Goal: Information Seeking & Learning: Compare options

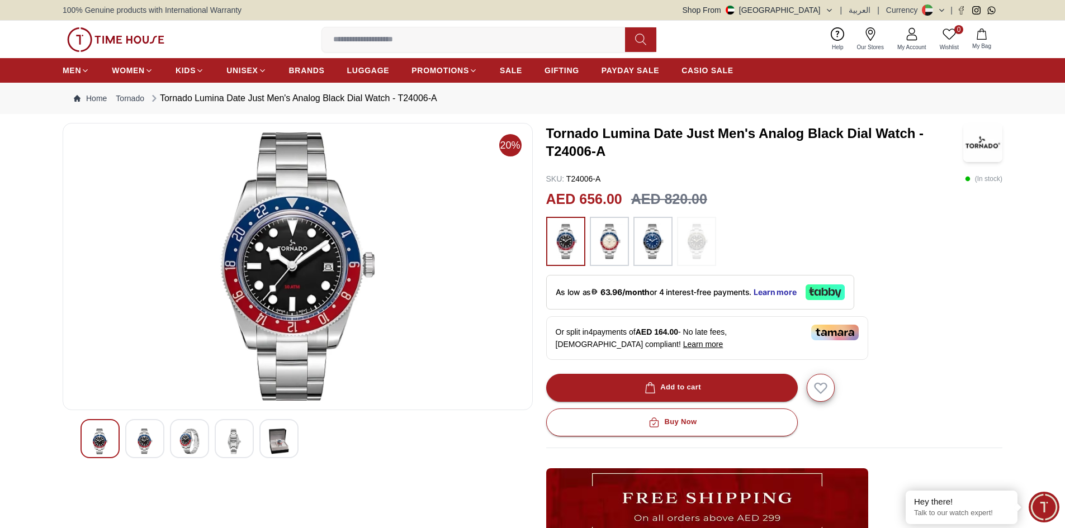
click at [617, 243] on img at bounding box center [609, 242] width 28 height 38
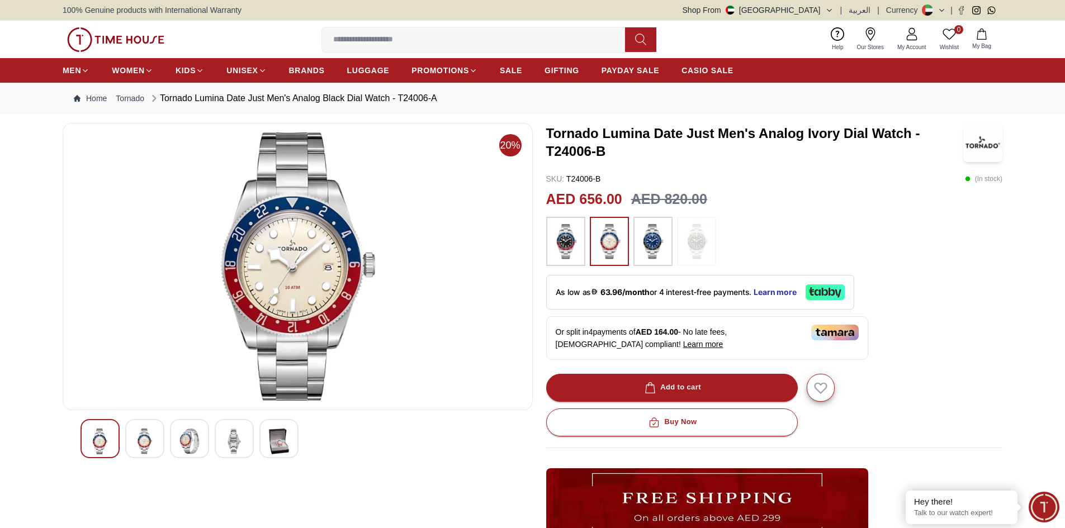
click at [640, 238] on img at bounding box center [653, 242] width 28 height 38
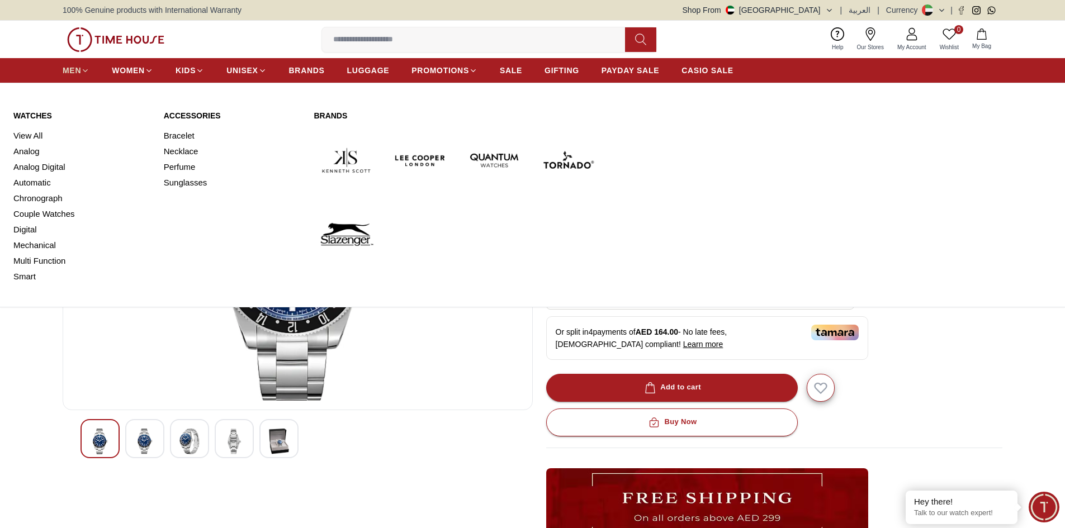
click at [74, 72] on span "MEN" at bounding box center [72, 70] width 18 height 11
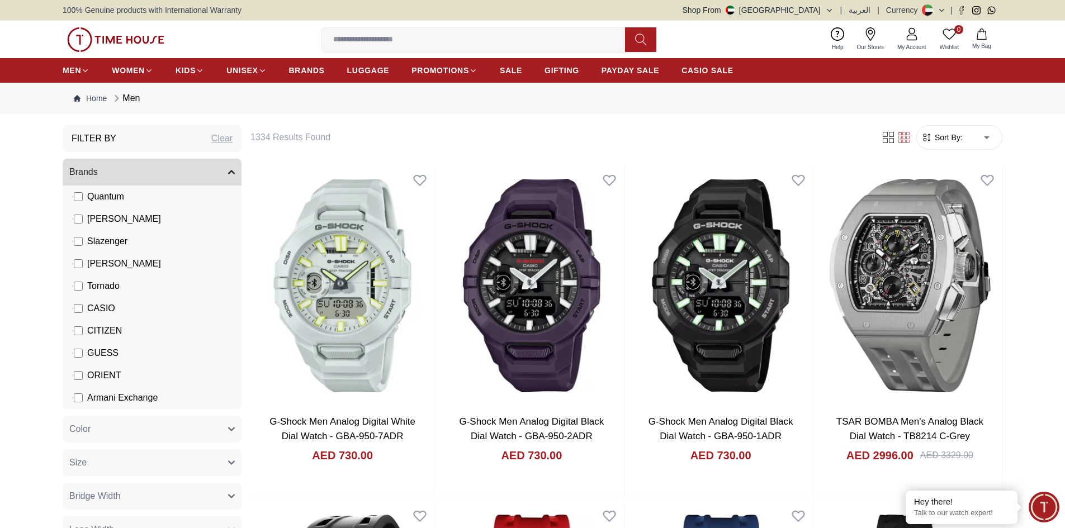
scroll to position [56, 0]
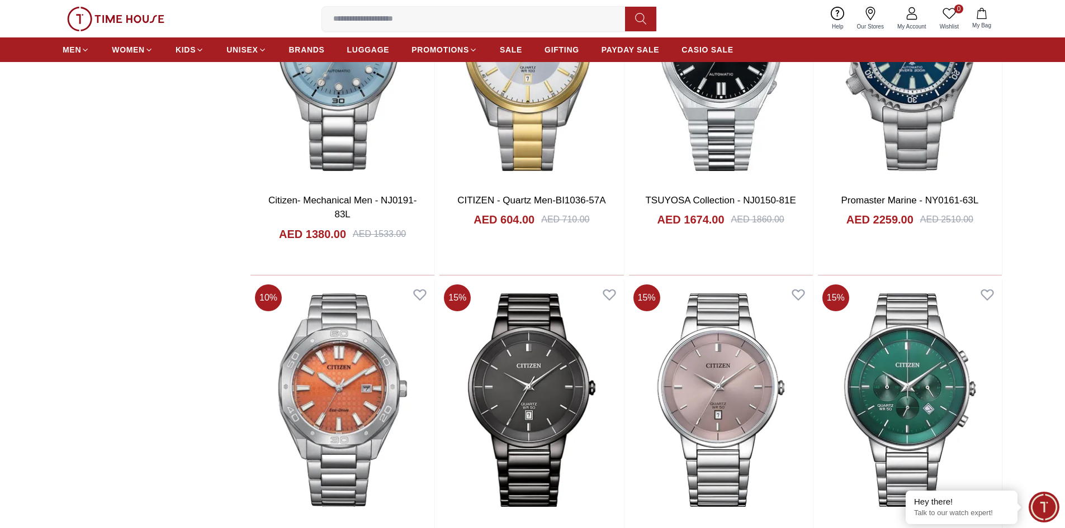
scroll to position [1062, 0]
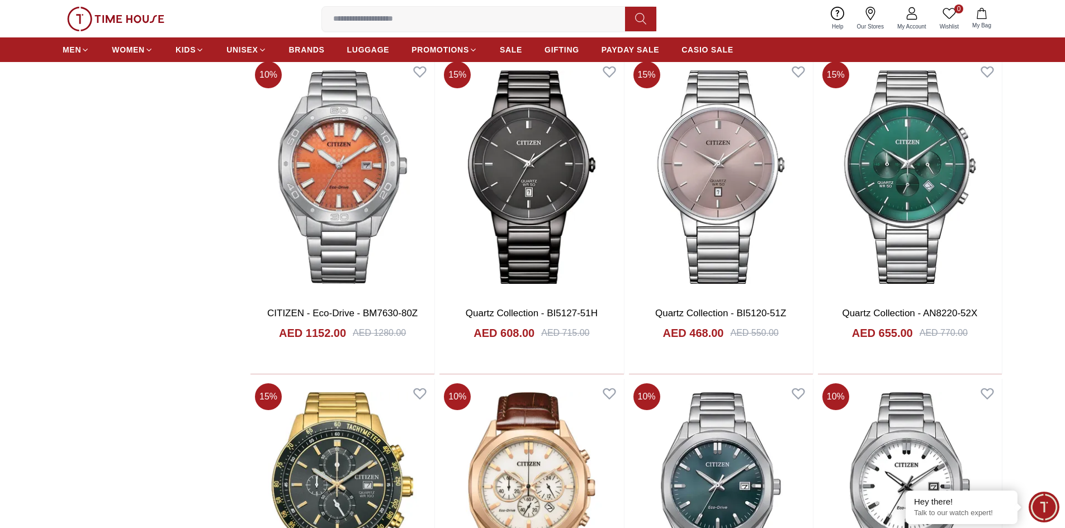
scroll to position [1789, 0]
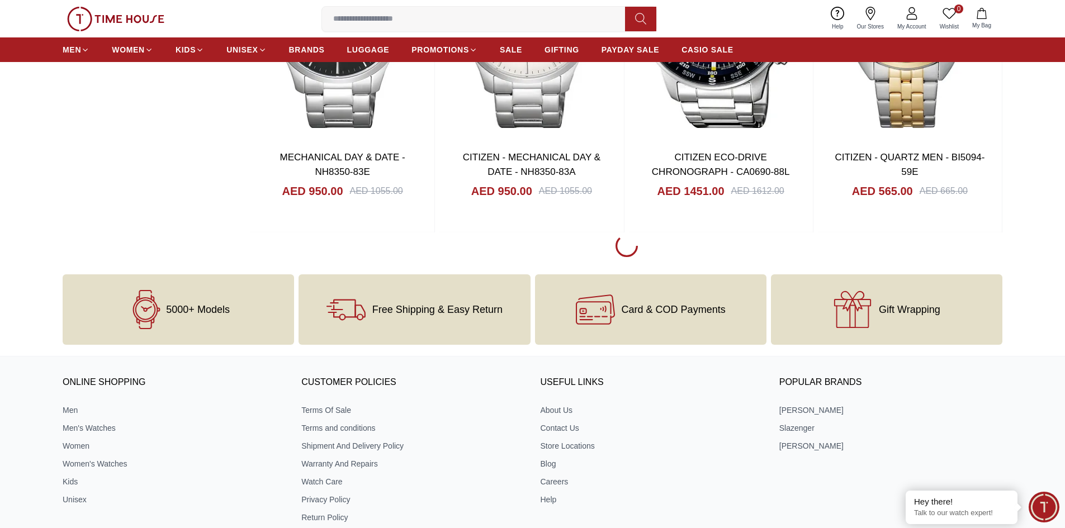
scroll to position [4976, 0]
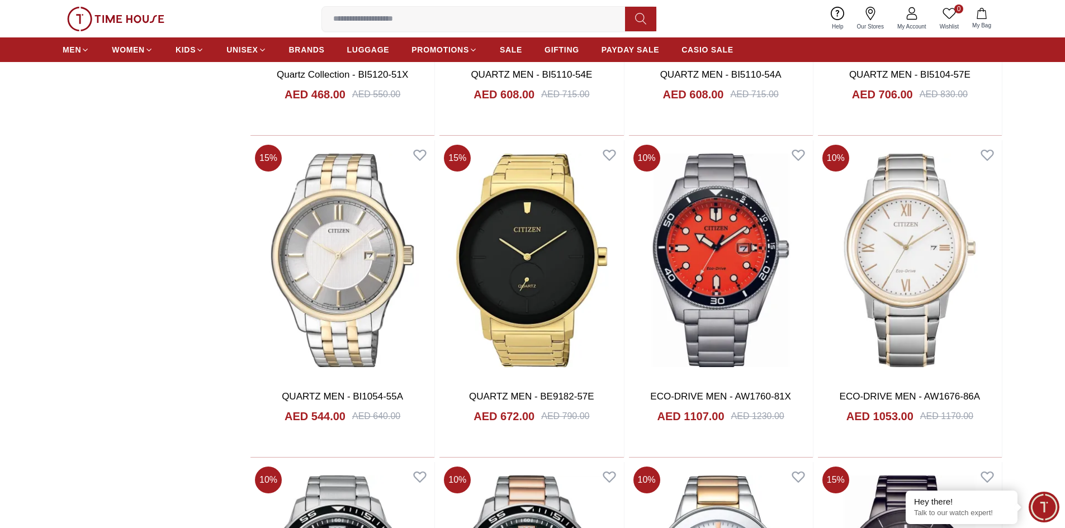
scroll to position [8107, 0]
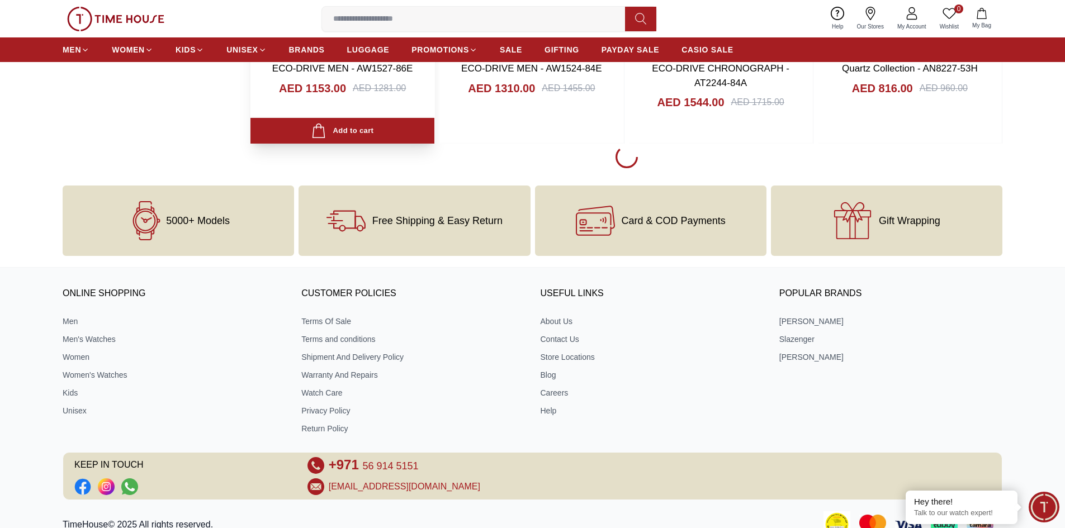
scroll to position [8382, 0]
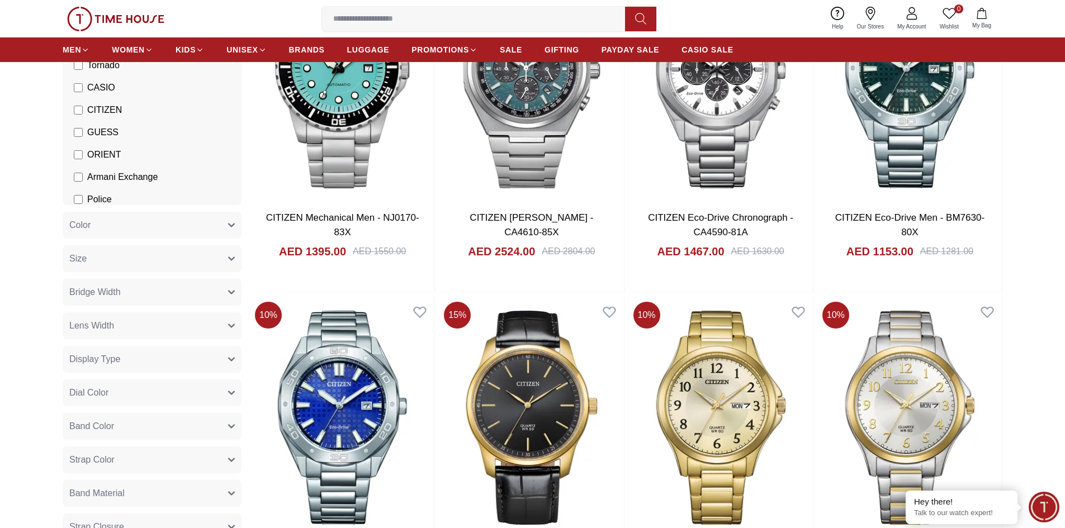
scroll to position [224, 0]
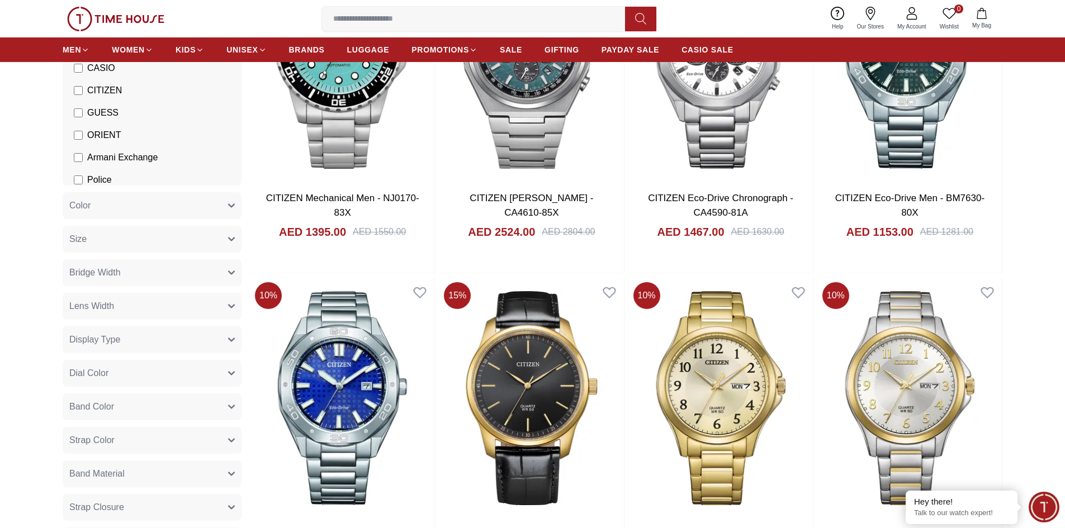
click at [128, 378] on button "Dial Color" at bounding box center [152, 373] width 179 height 27
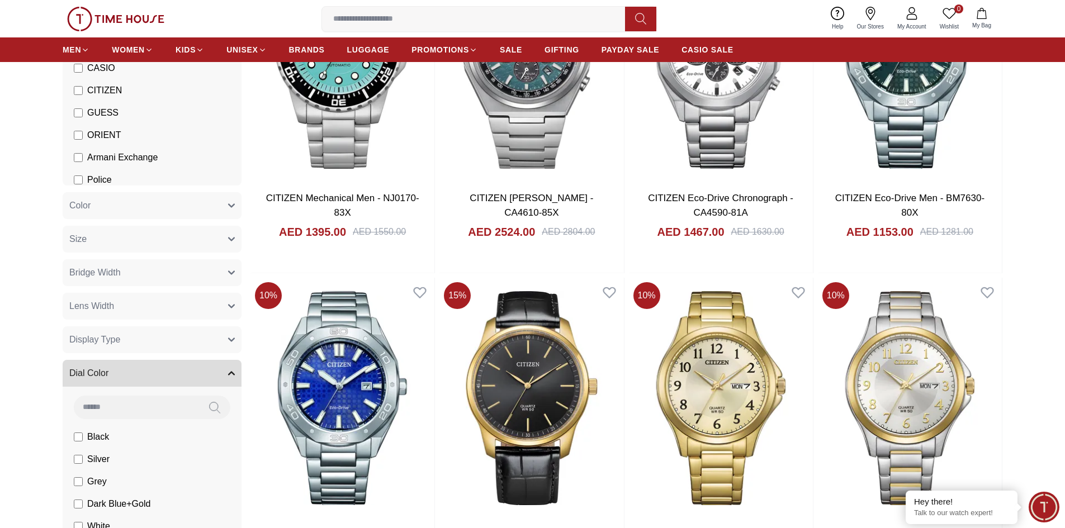
click at [128, 378] on button "Dial Color" at bounding box center [152, 373] width 179 height 27
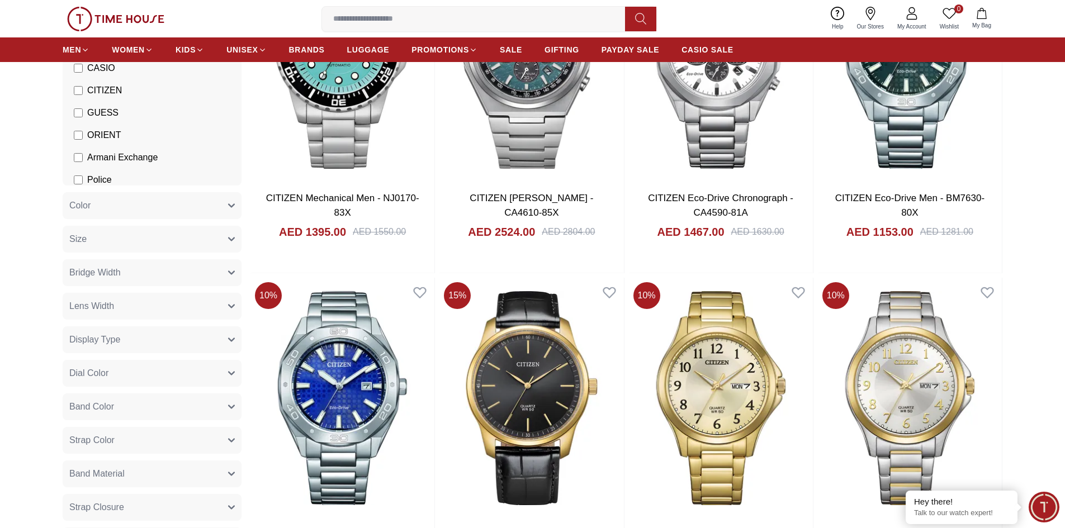
scroll to position [335, 0]
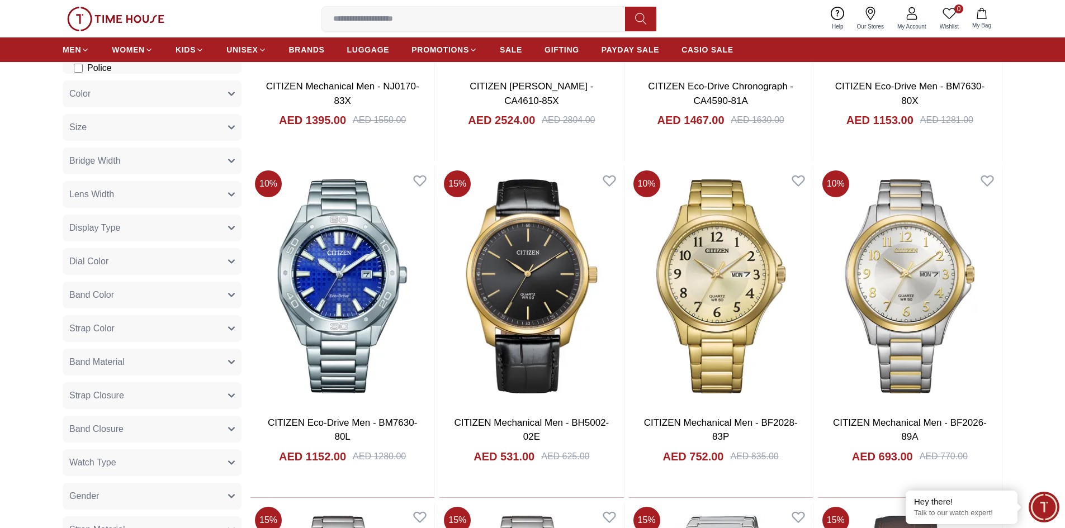
click at [131, 325] on button "Strap Color" at bounding box center [152, 328] width 179 height 27
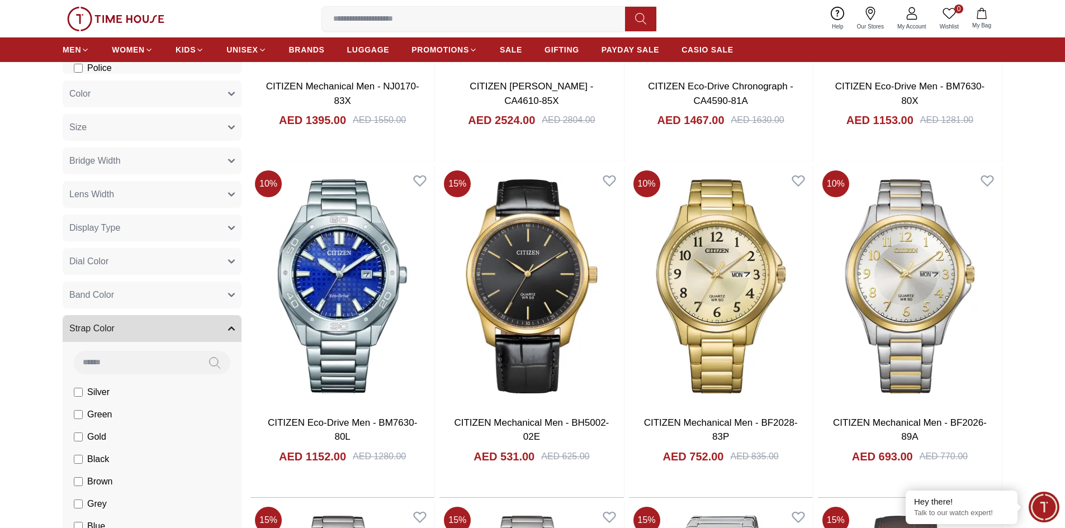
click at [131, 325] on button "Strap Color" at bounding box center [152, 328] width 179 height 27
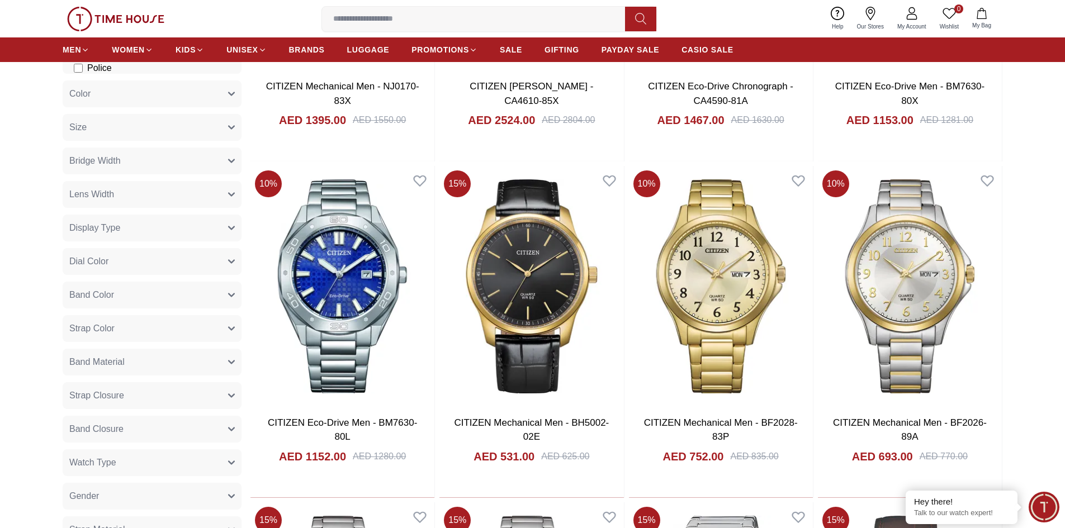
click at [122, 357] on span "Band Material" at bounding box center [96, 362] width 55 height 13
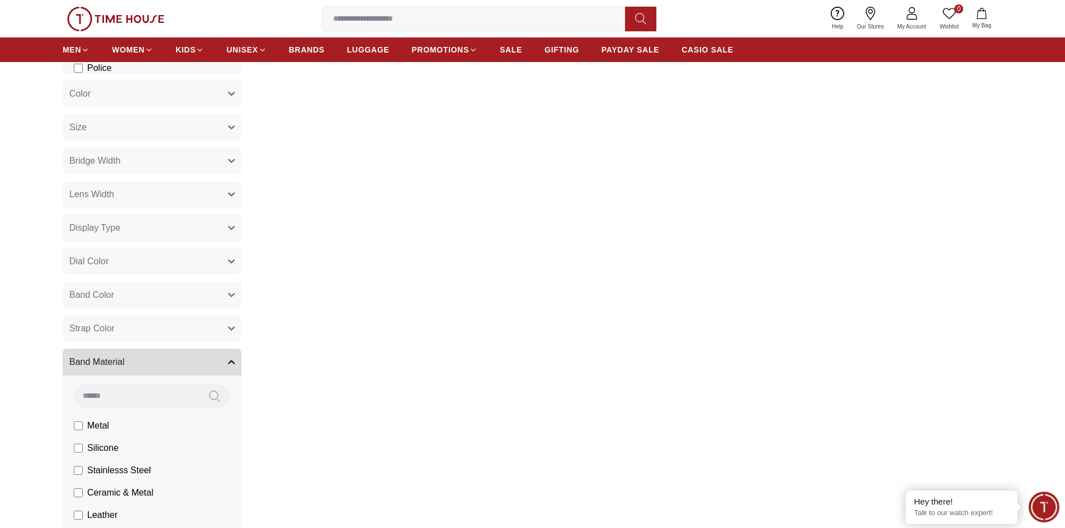
click at [73, 495] on li "Ceramic & Metal" at bounding box center [154, 493] width 174 height 22
click at [75, 453] on label "Stainless Steel" at bounding box center [110, 448] width 73 height 13
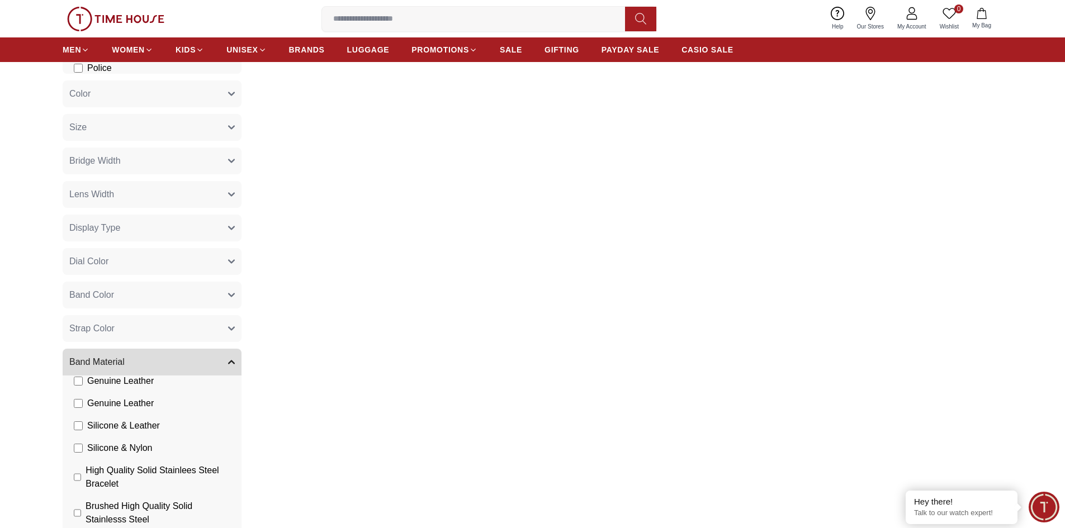
scroll to position [361, 0]
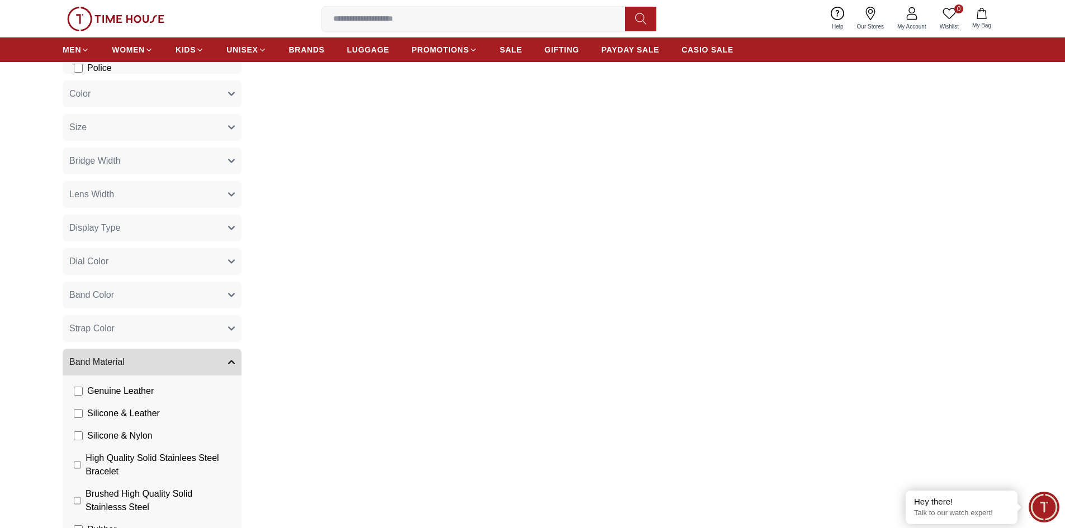
click at [76, 470] on label "High Quality Solid Stainlees Steel Bracelet" at bounding box center [154, 465] width 161 height 27
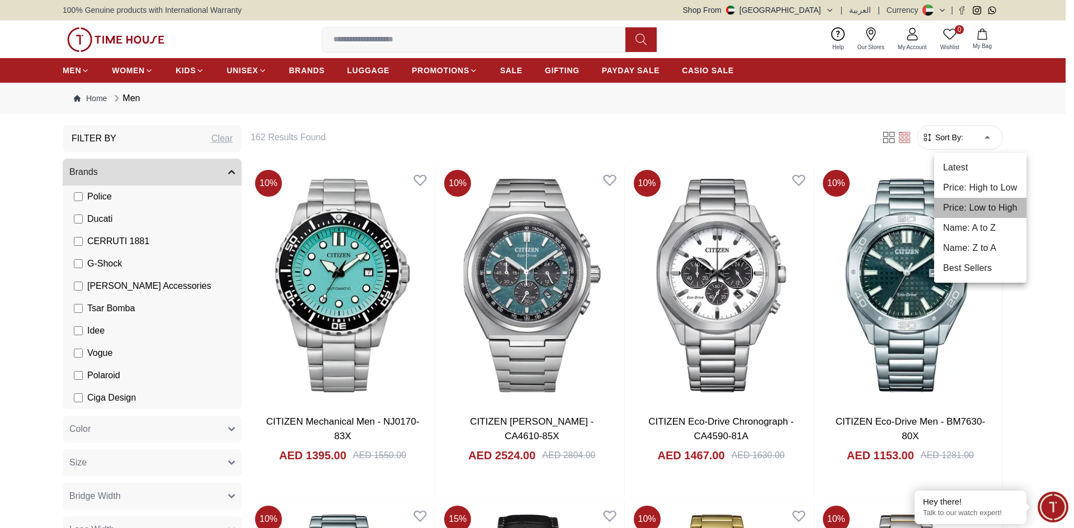
click at [972, 211] on li "Price: Low to High" at bounding box center [980, 208] width 92 height 20
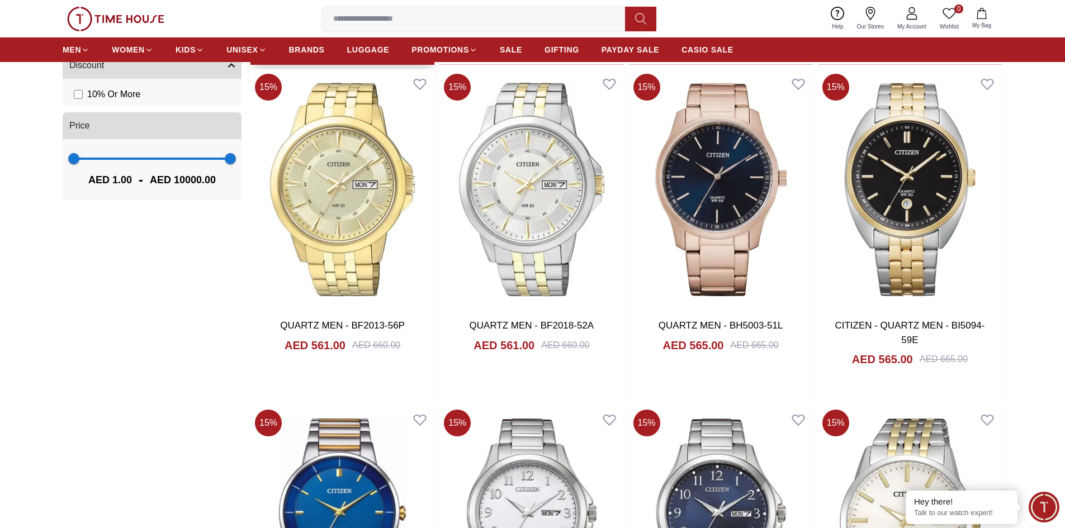
scroll to position [1062, 0]
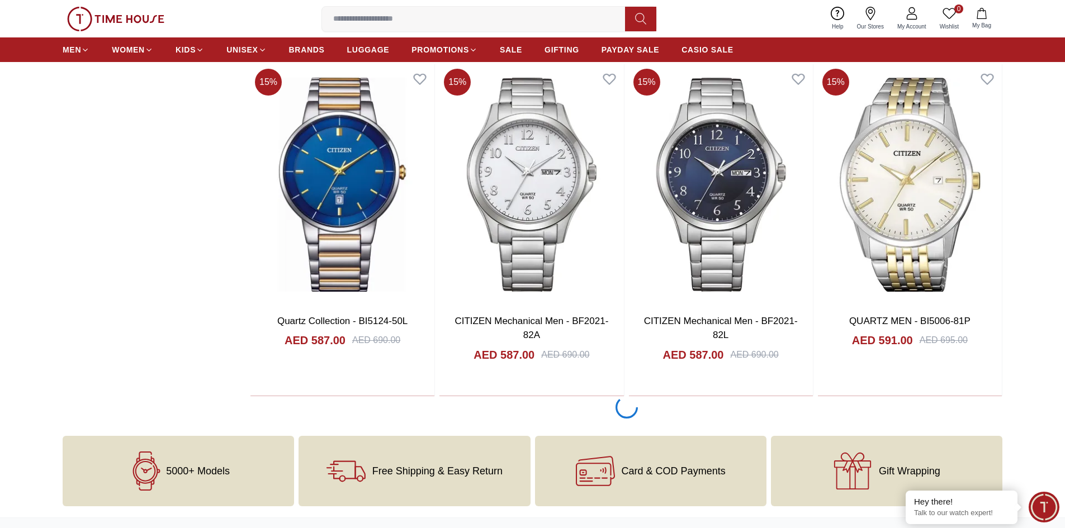
scroll to position [1454, 0]
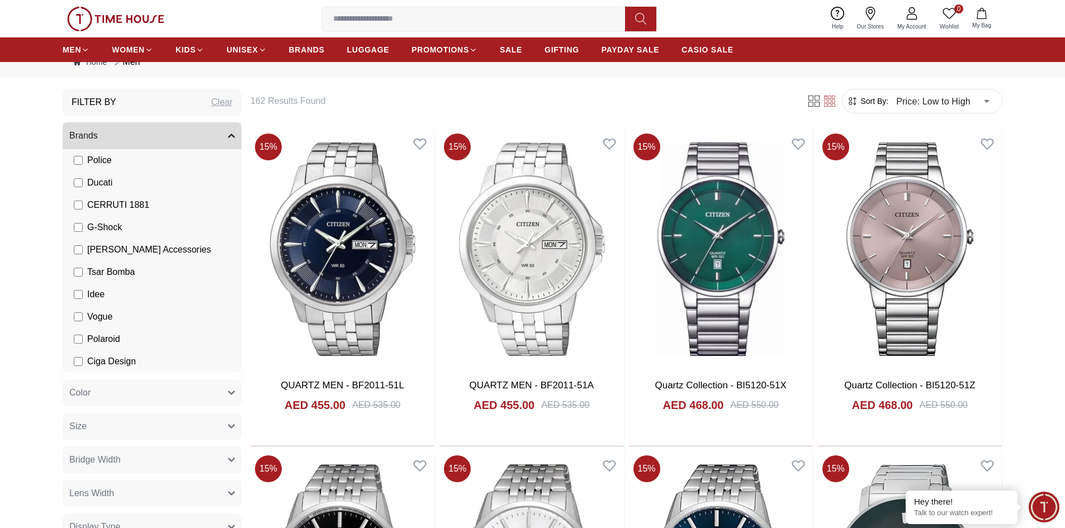
scroll to position [112, 0]
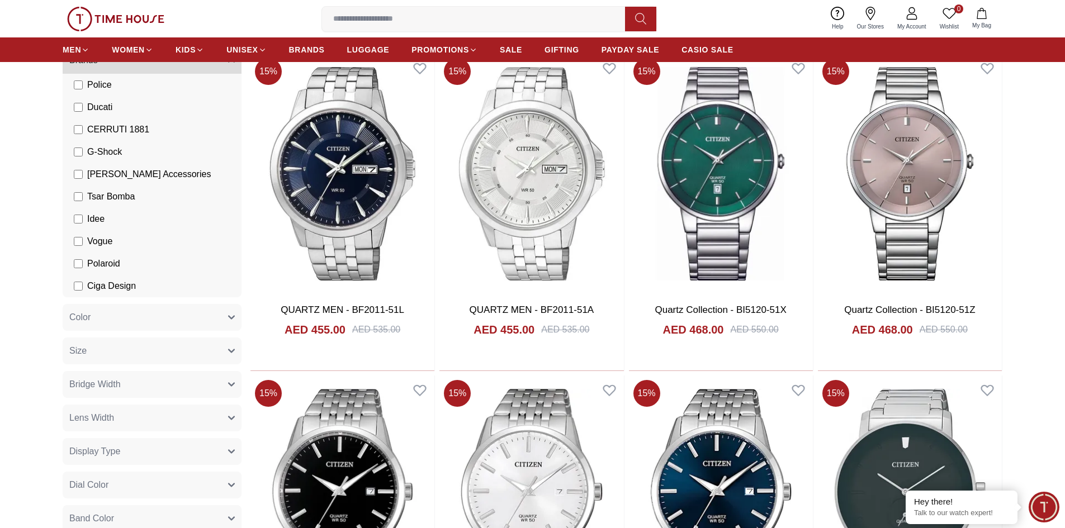
click at [162, 323] on button "Color" at bounding box center [152, 317] width 179 height 27
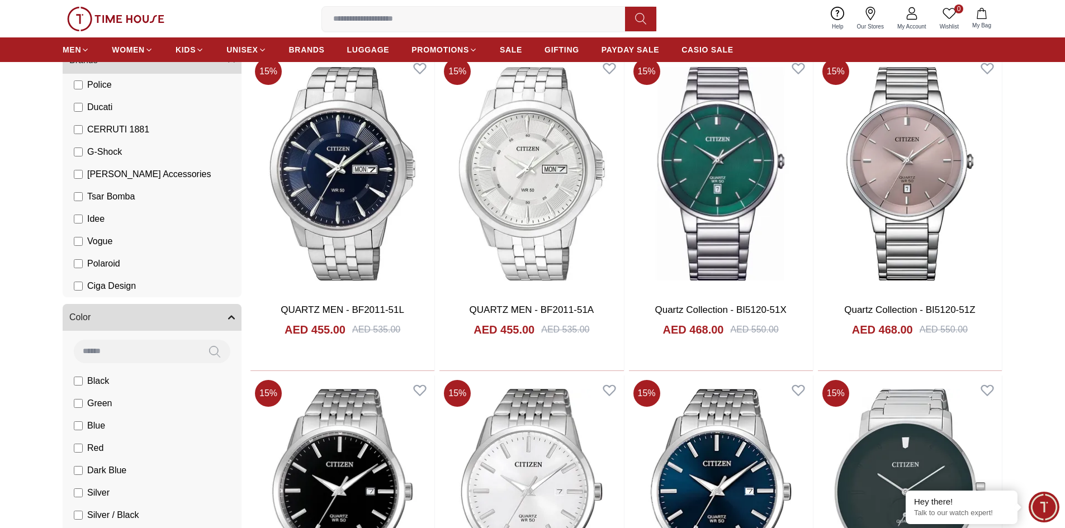
click at [162, 323] on button "Color" at bounding box center [152, 317] width 179 height 27
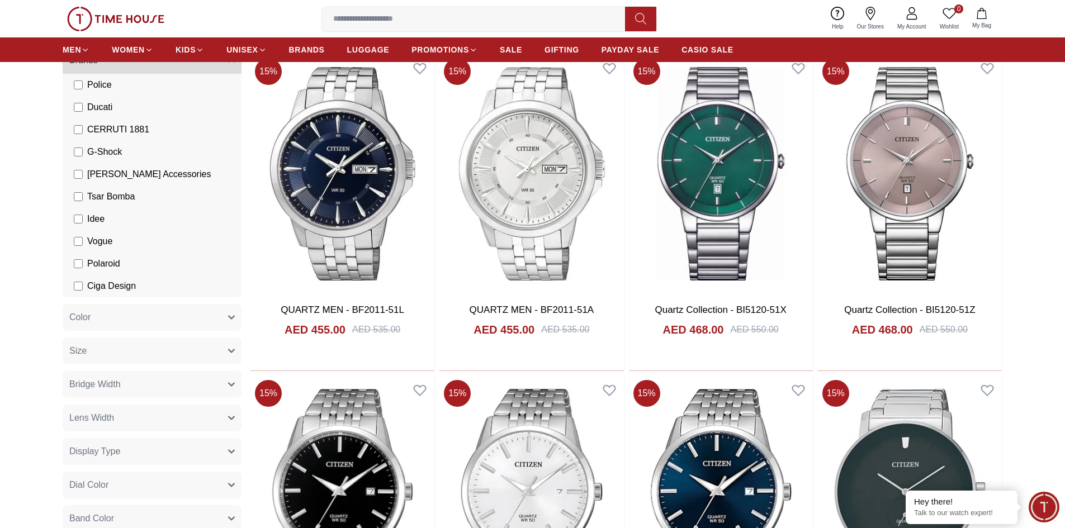
click at [162, 323] on button "Color" at bounding box center [152, 317] width 179 height 27
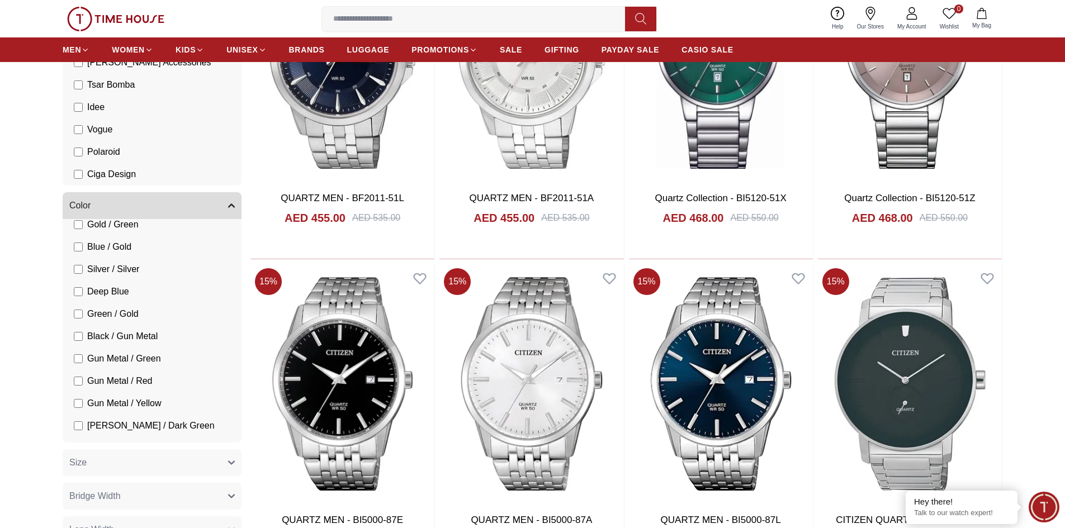
scroll to position [0, 0]
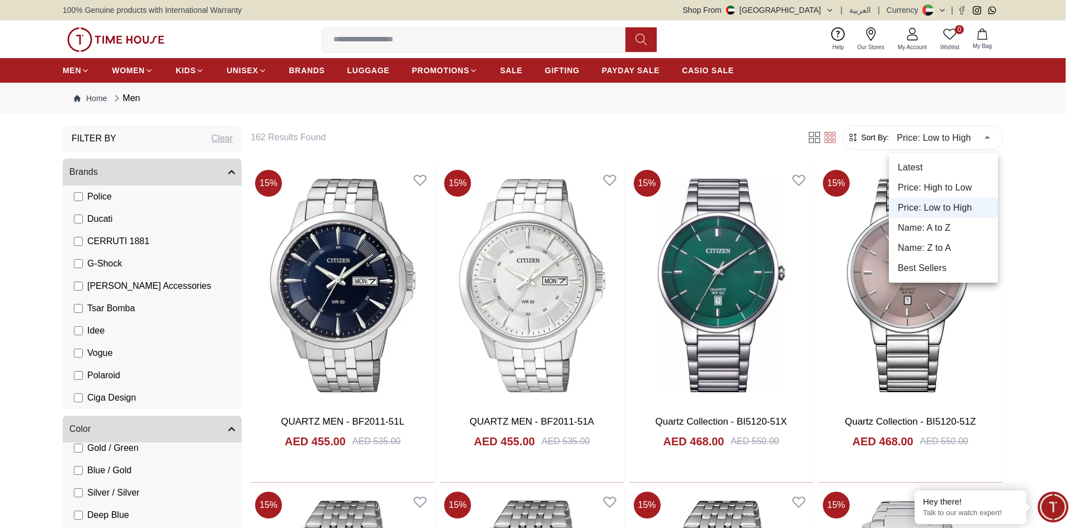
click at [927, 166] on li "Latest" at bounding box center [942, 168] width 109 height 20
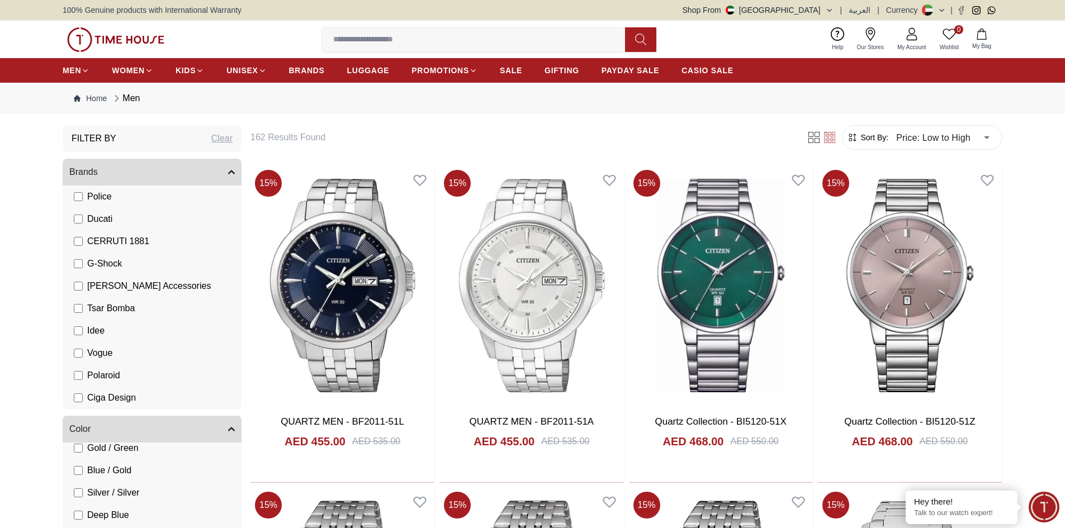
type input "*"
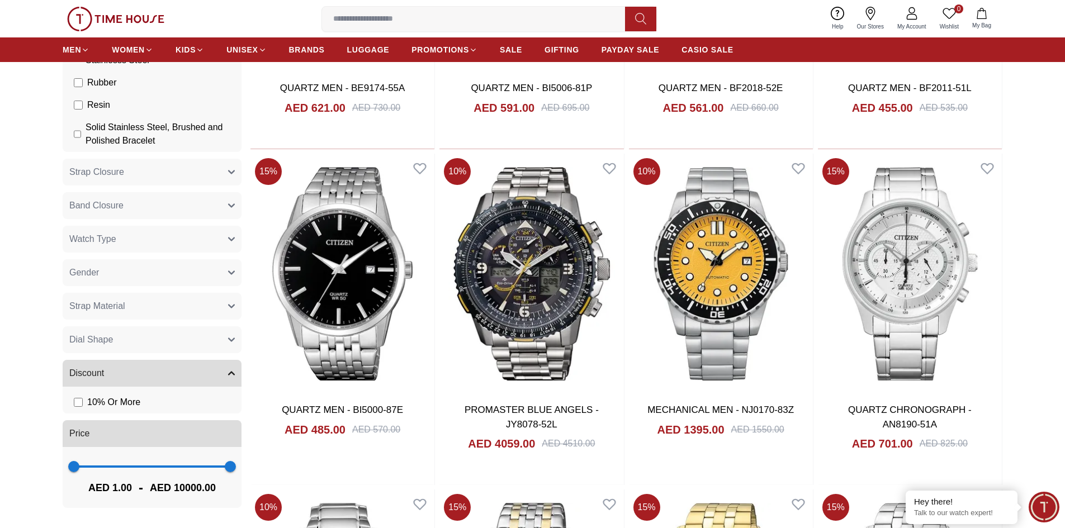
scroll to position [1342, 0]
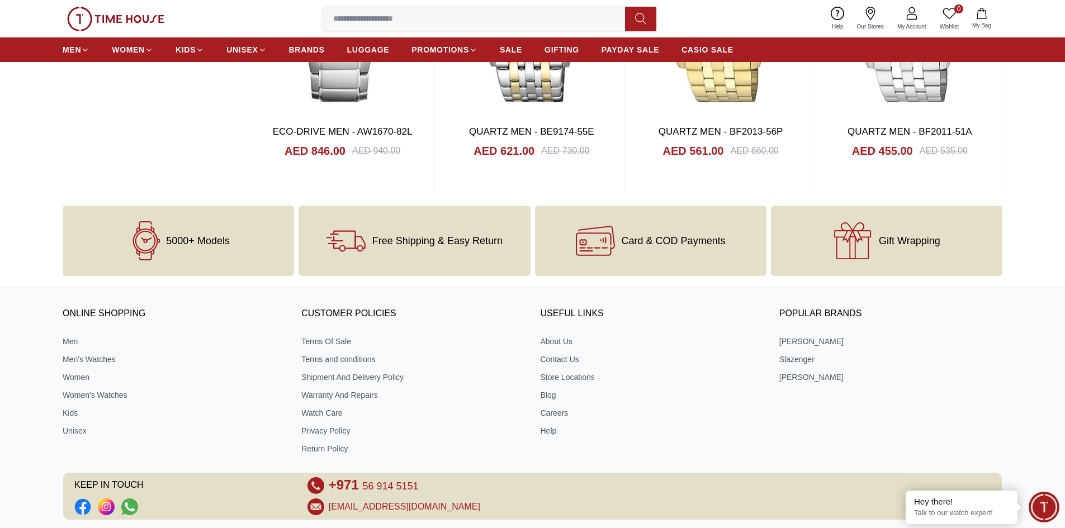
scroll to position [1342, 0]
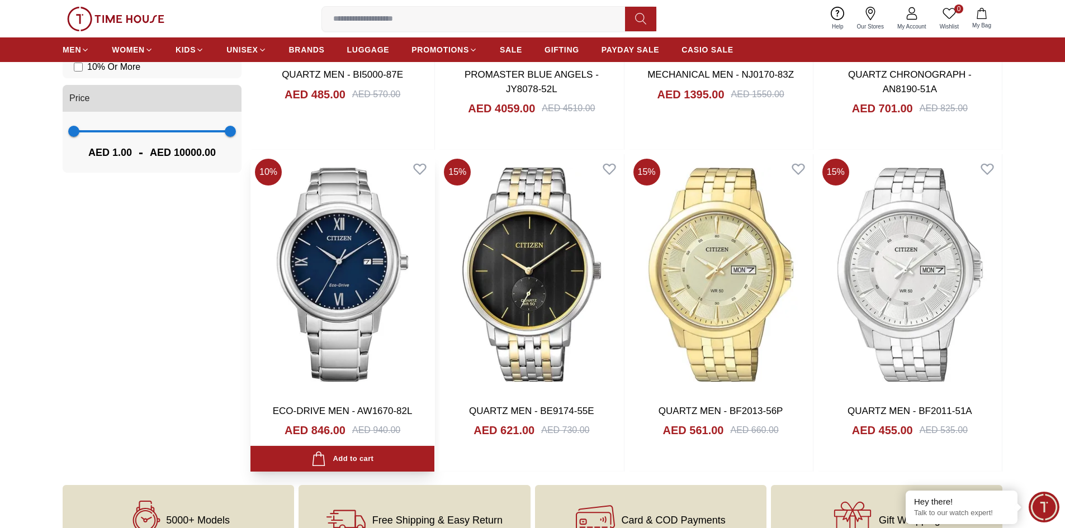
click at [337, 319] on img at bounding box center [342, 274] width 184 height 240
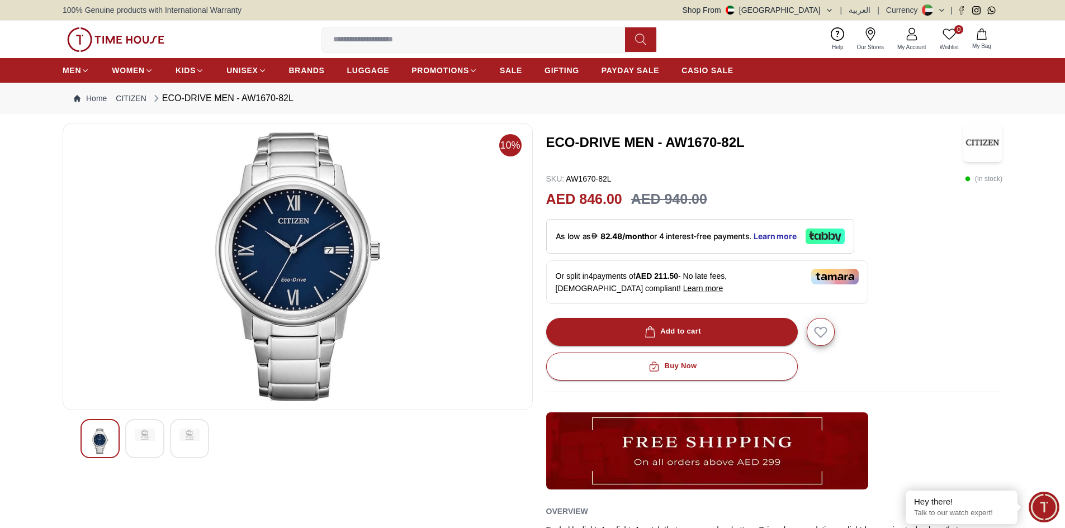
click at [145, 437] on img at bounding box center [145, 435] width 20 height 12
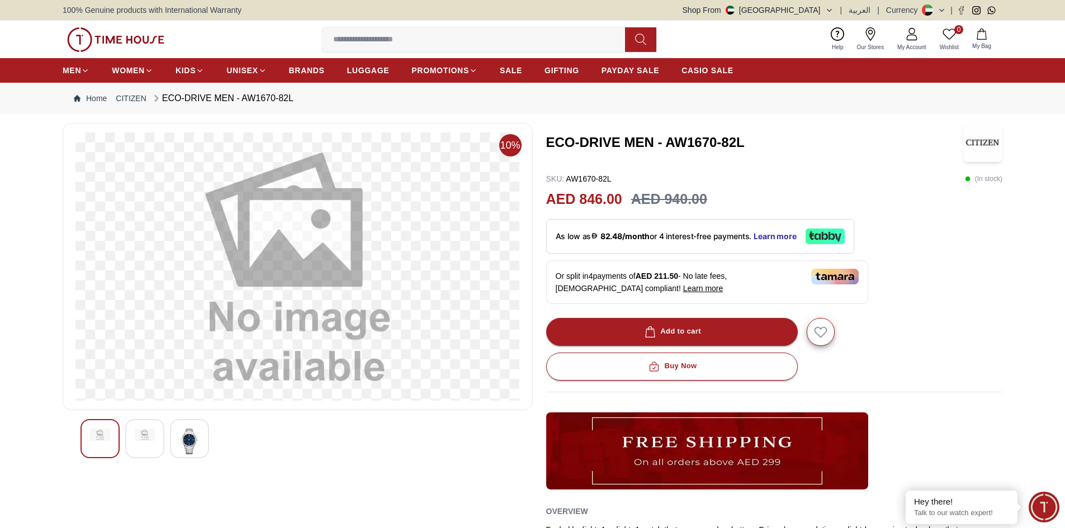
click at [183, 445] on img at bounding box center [189, 442] width 20 height 26
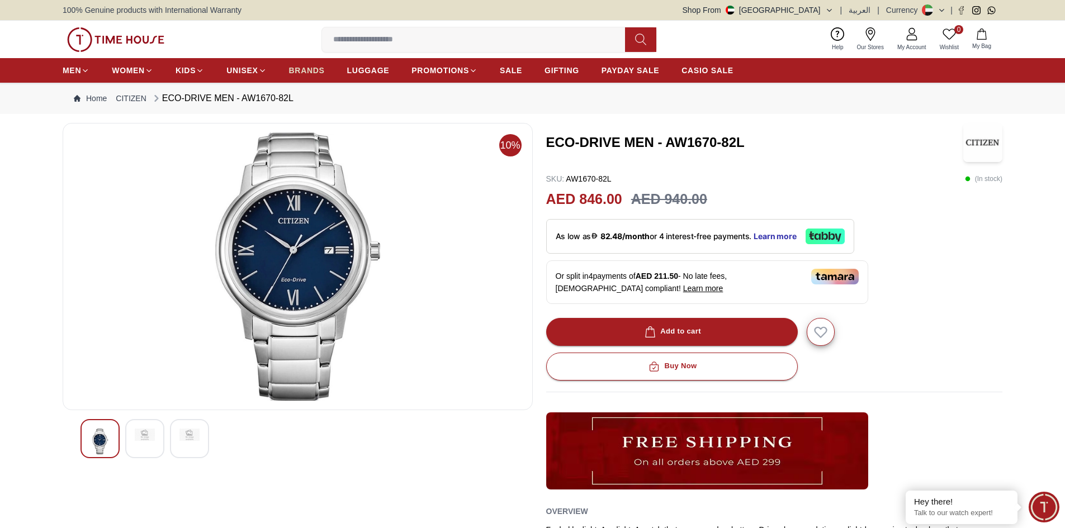
click at [319, 70] on span "BRANDS" at bounding box center [307, 70] width 36 height 11
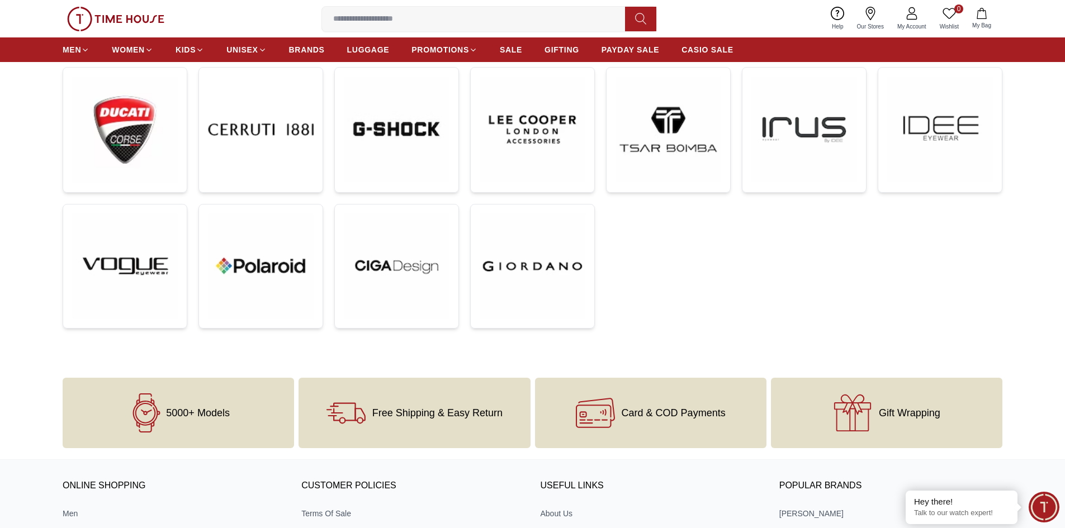
scroll to position [447, 0]
click at [580, 278] on img at bounding box center [533, 266] width 106 height 106
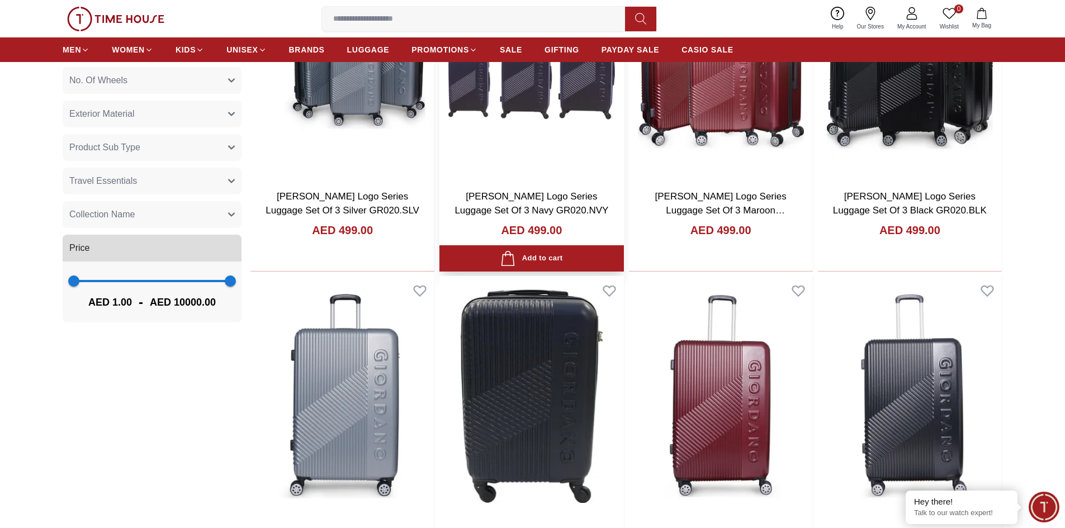
scroll to position [1006, 0]
